Goal: Contribute content

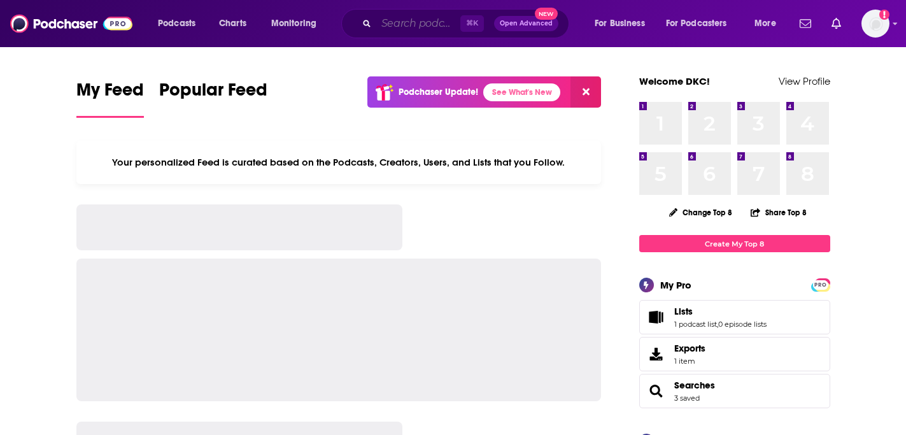
click at [453, 28] on input "Search podcasts, credits, & more..." at bounding box center [418, 23] width 84 height 20
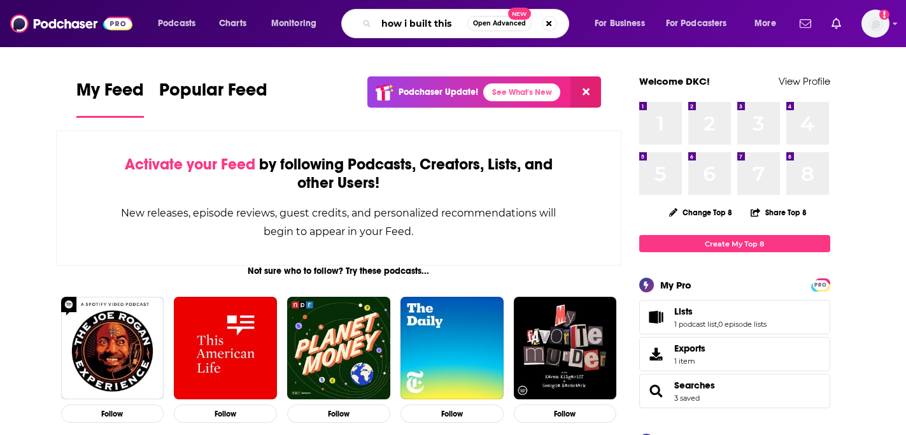
type input "how i built this"
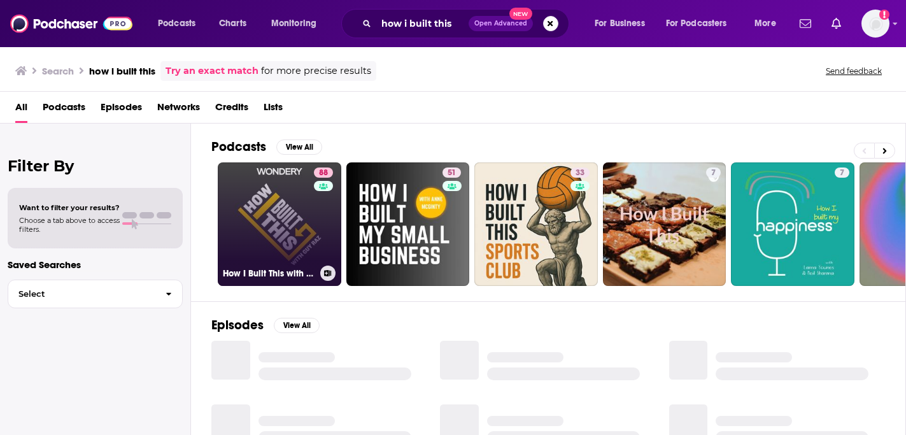
click at [283, 219] on link "88 How I Built This with [PERSON_NAME]" at bounding box center [280, 224] width 124 height 124
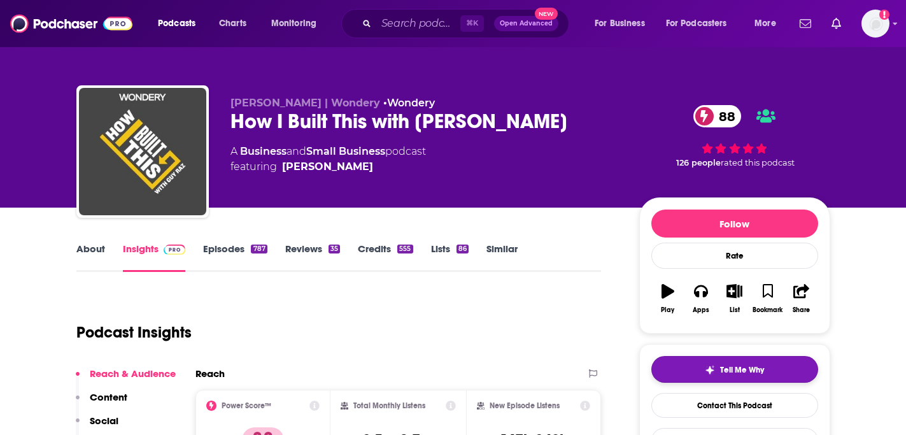
click at [714, 365] on img "button" at bounding box center [710, 370] width 10 height 10
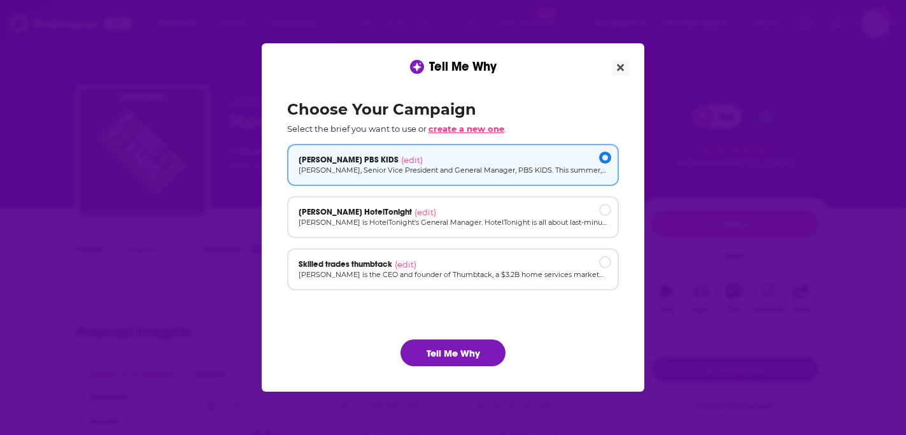
click at [487, 131] on span "create a new one" at bounding box center [467, 129] width 76 height 10
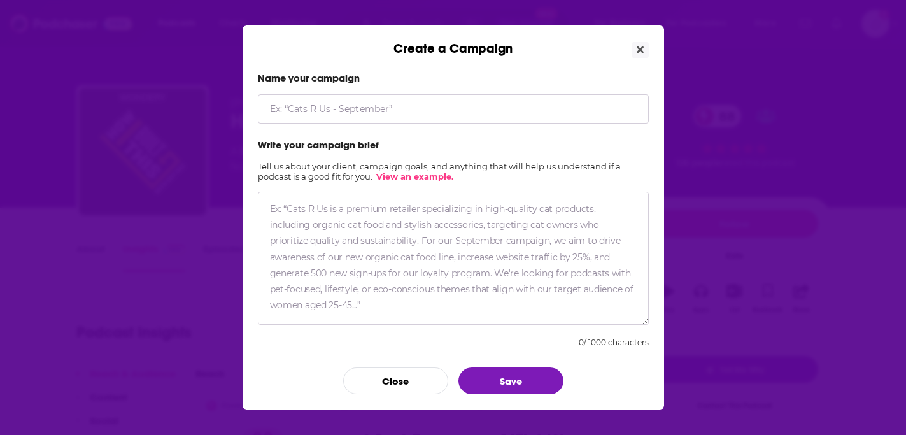
click at [436, 115] on input "Create a Campaign" at bounding box center [453, 108] width 391 height 29
type input "[PERSON_NAME]"
click at [336, 154] on form "Name your campaign [PERSON_NAME] Write your campaign brief Tell us about your c…" at bounding box center [453, 233] width 391 height 322
click at [309, 214] on textarea "Create a Campaign" at bounding box center [453, 258] width 391 height 133
paste textarea "[PERSON_NAME], founder and CEO of leading home services platform, Thumbtack"
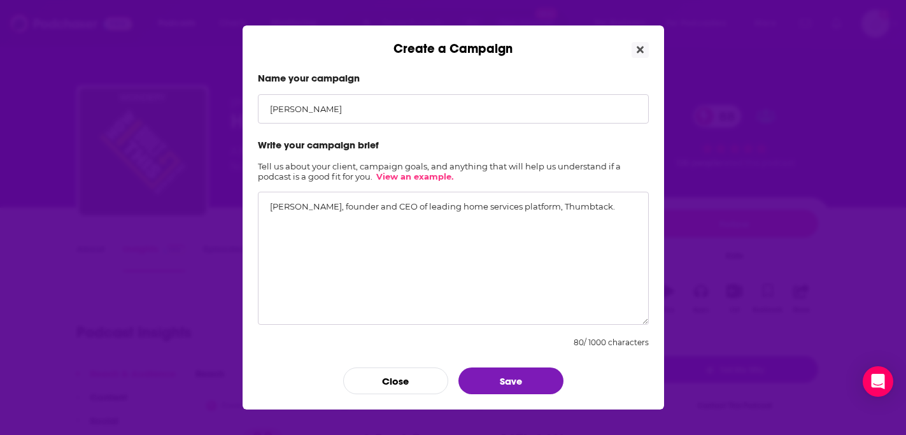
paste textarea "Over the past 16 years, [PERSON_NAME] has grown Thumbtack into a profitable com…"
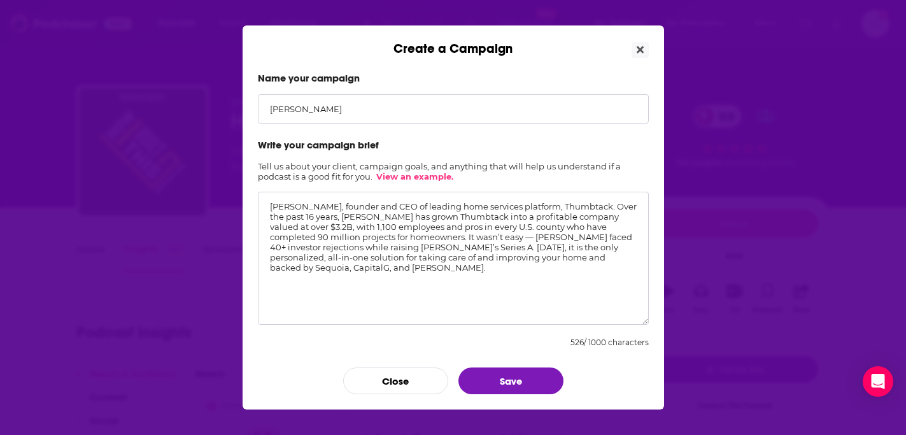
paste textarea "discuss his journey with [PERSON_NAME], the highs and lows of the past 16 years…"
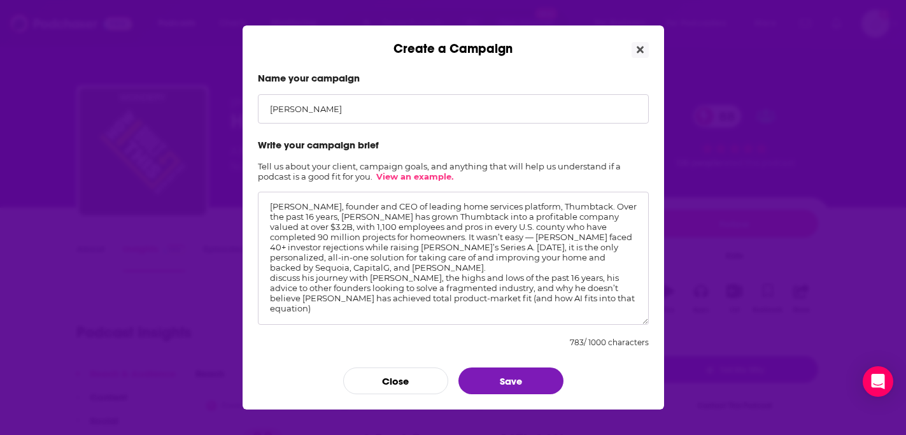
click at [266, 281] on textarea "[PERSON_NAME], founder and CEO of leading home services platform, Thumbtack. Ov…" at bounding box center [453, 258] width 391 height 133
click at [374, 307] on textarea "[PERSON_NAME], founder and CEO of leading home services platform, Thumbtack. Ov…" at bounding box center [453, 258] width 391 height 133
type textarea "[PERSON_NAME], founder and CEO of leading home services platform, Thumbtack. Ov…"
click at [343, 309] on textarea "[PERSON_NAME], founder and CEO of leading home services platform, Thumbtack. Ov…" at bounding box center [453, 258] width 391 height 133
